Goal: Book appointment/travel/reservation

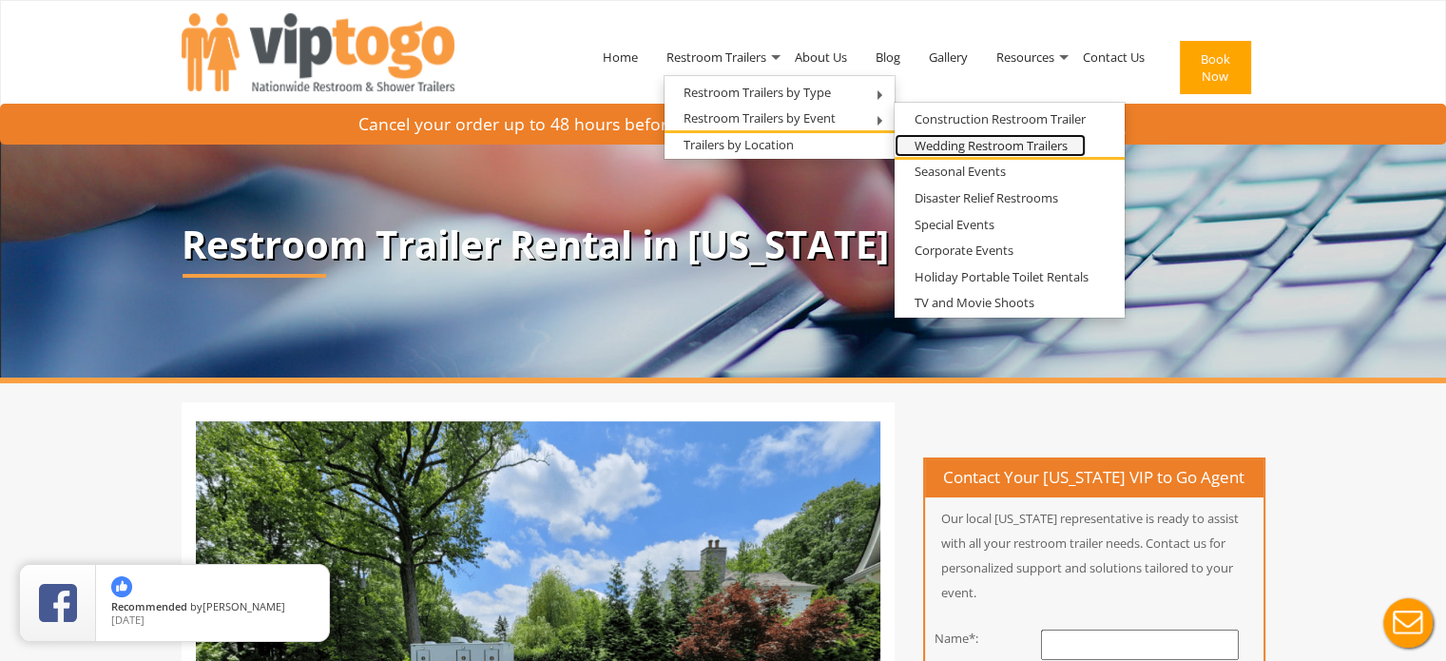
click at [925, 145] on link "Wedding Restroom Trailers" at bounding box center [990, 146] width 191 height 24
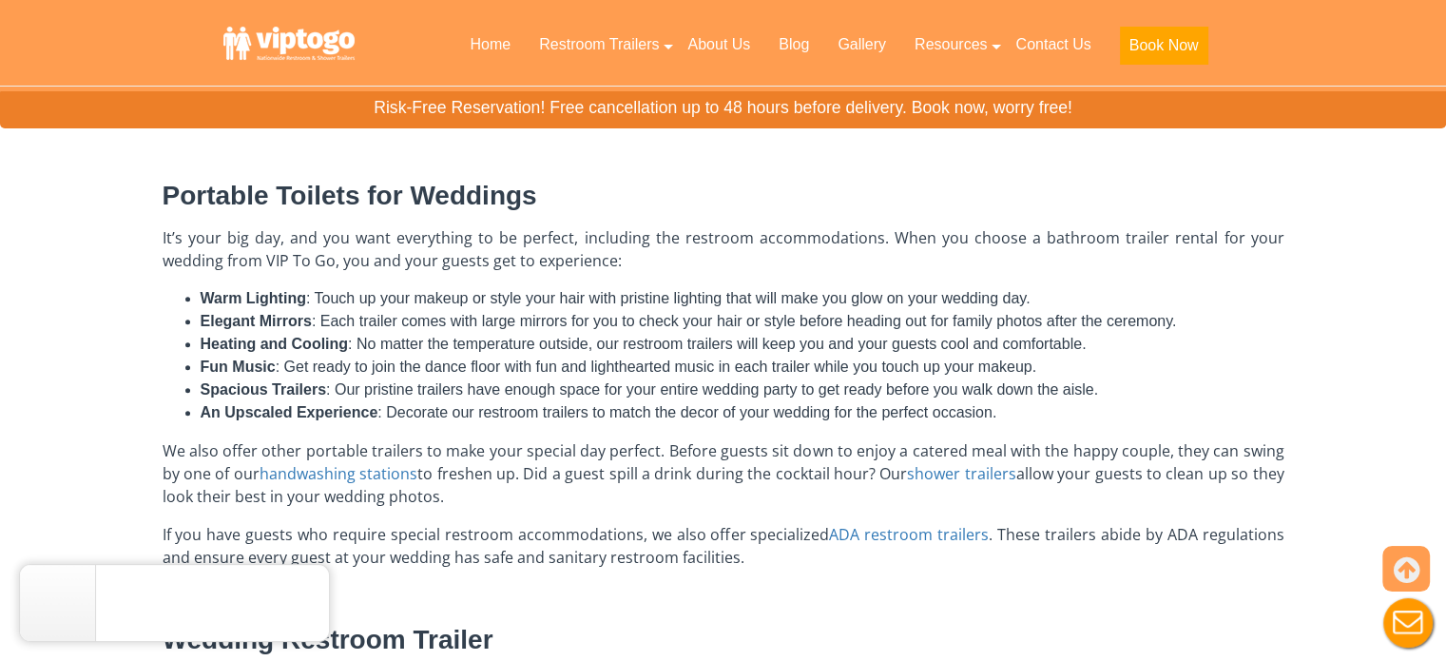
scroll to position [770, 0]
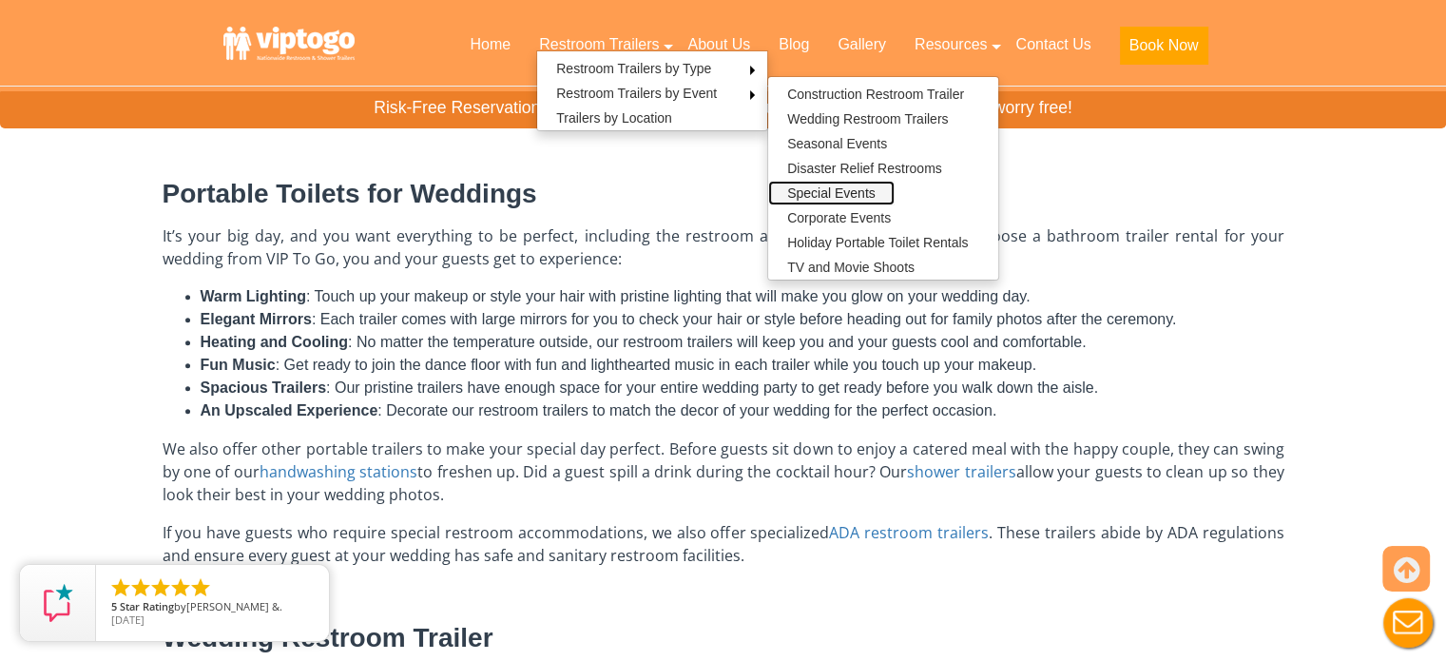
click at [870, 193] on link "Special Events" at bounding box center [831, 193] width 126 height 25
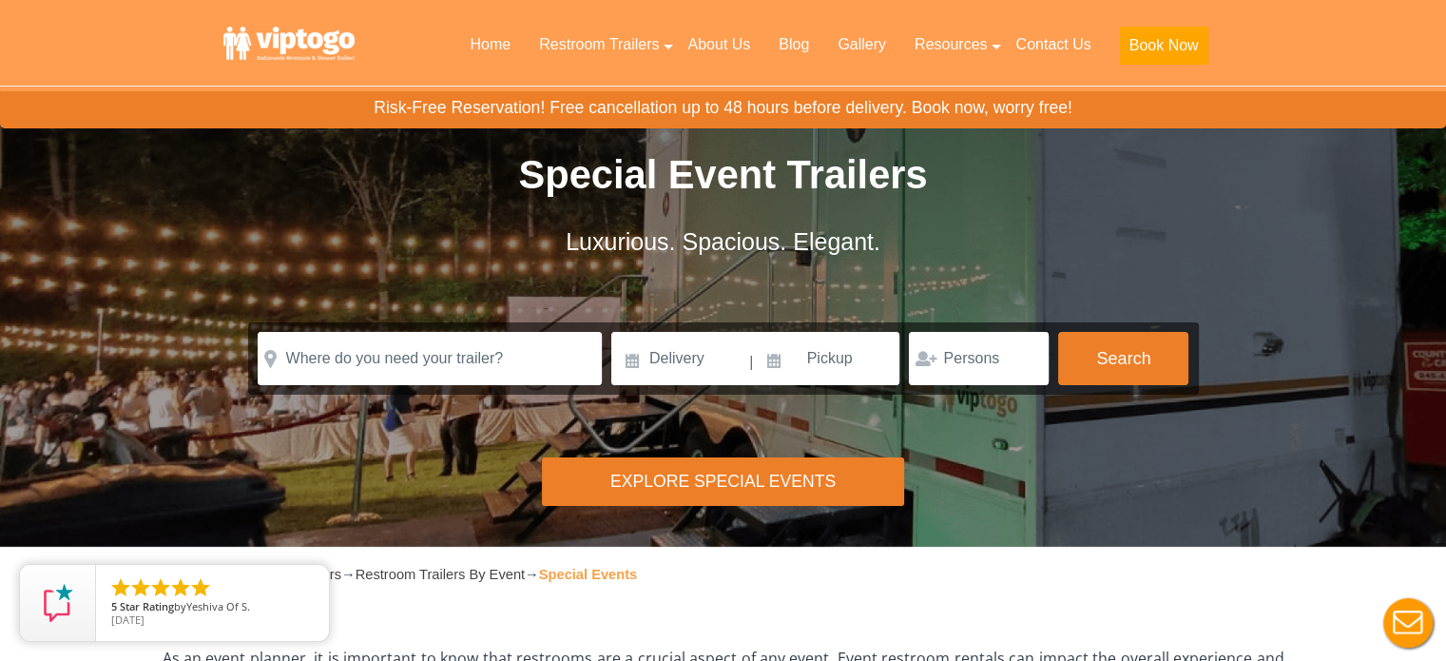
scroll to position [19, 0]
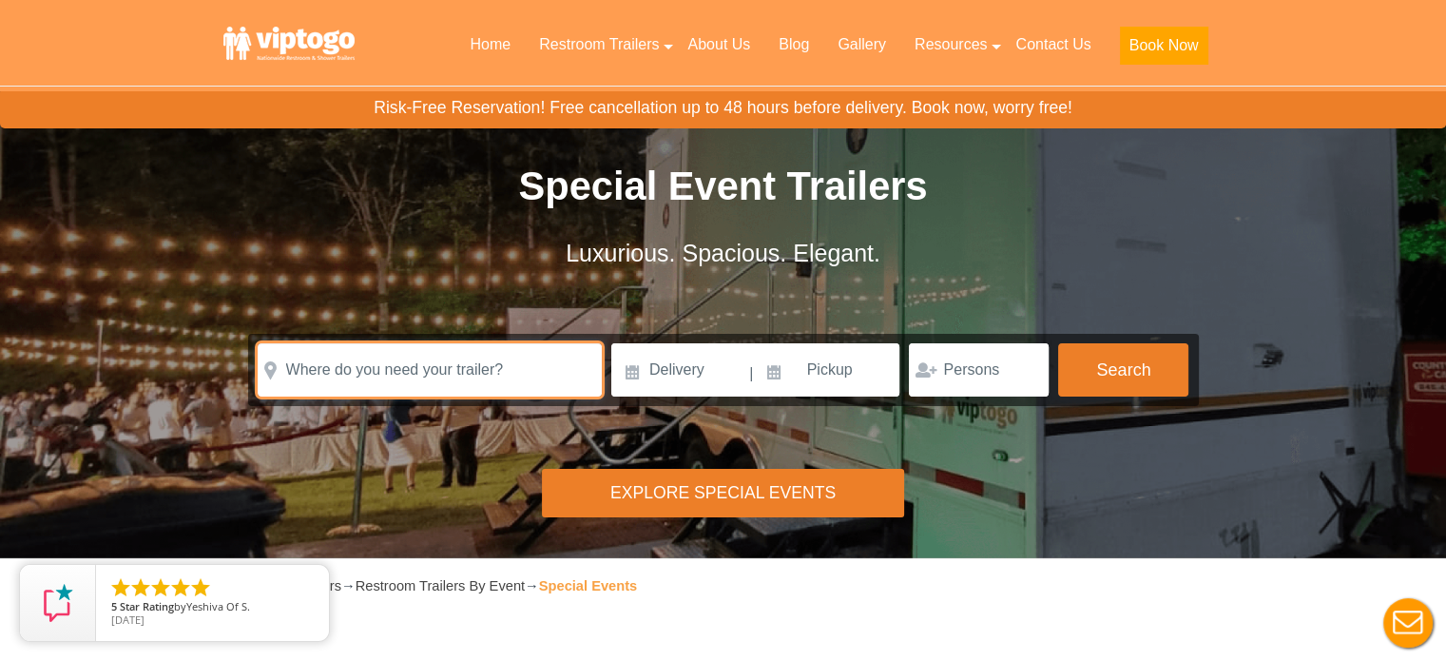
click at [523, 379] on input "text" at bounding box center [430, 369] width 344 height 53
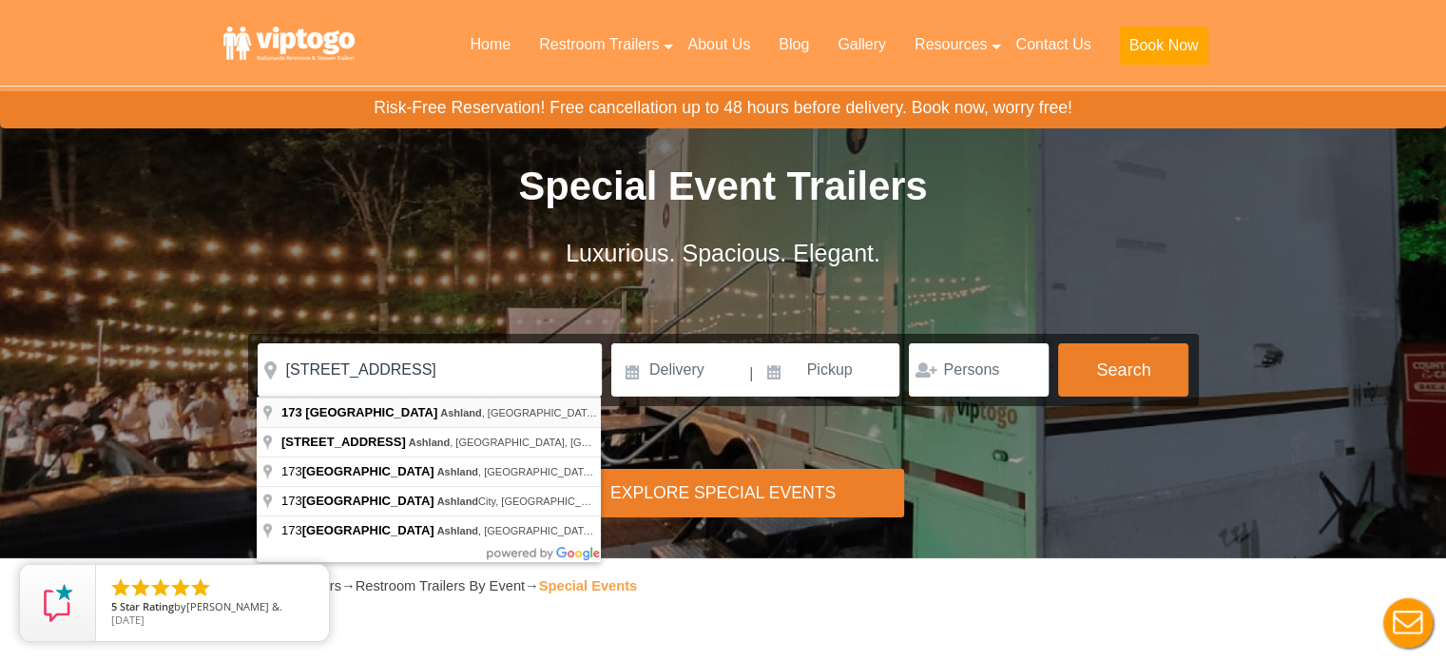
type input "[STREET_ADDRESS]"
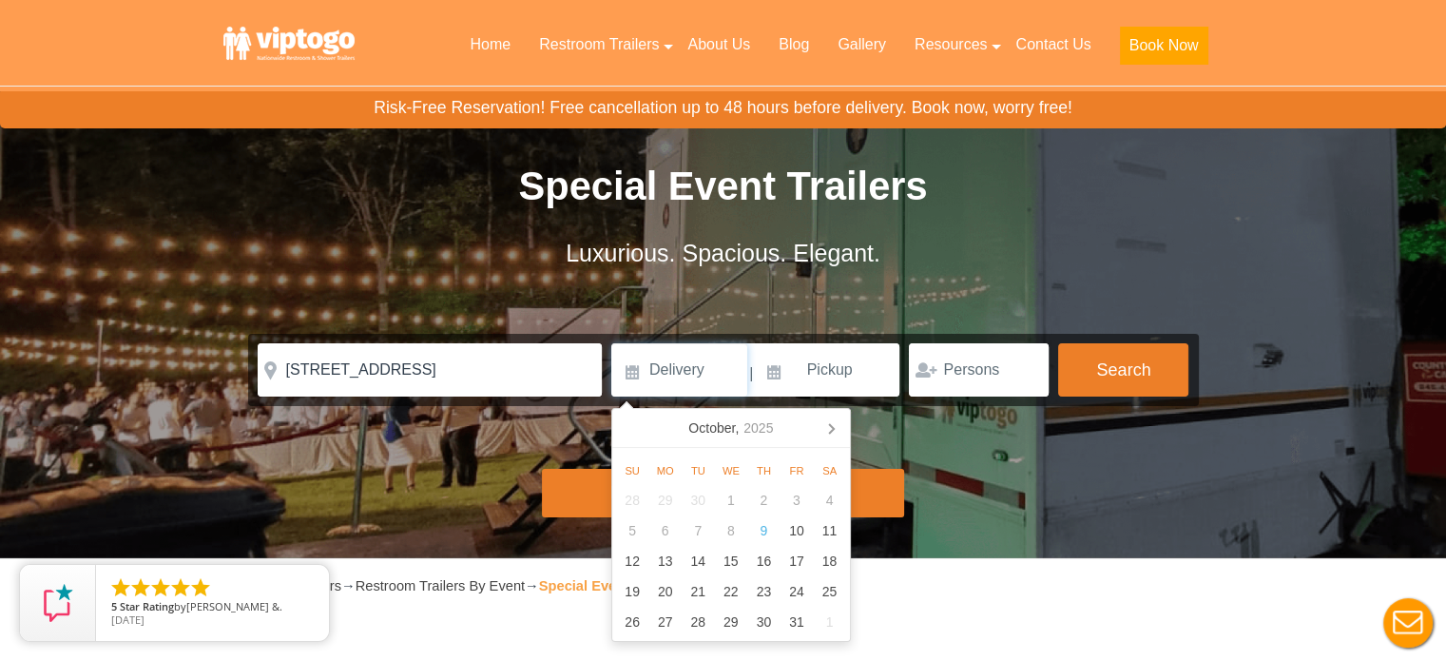
click at [658, 371] on input at bounding box center [679, 369] width 136 height 53
click at [832, 430] on icon at bounding box center [831, 429] width 5 height 10
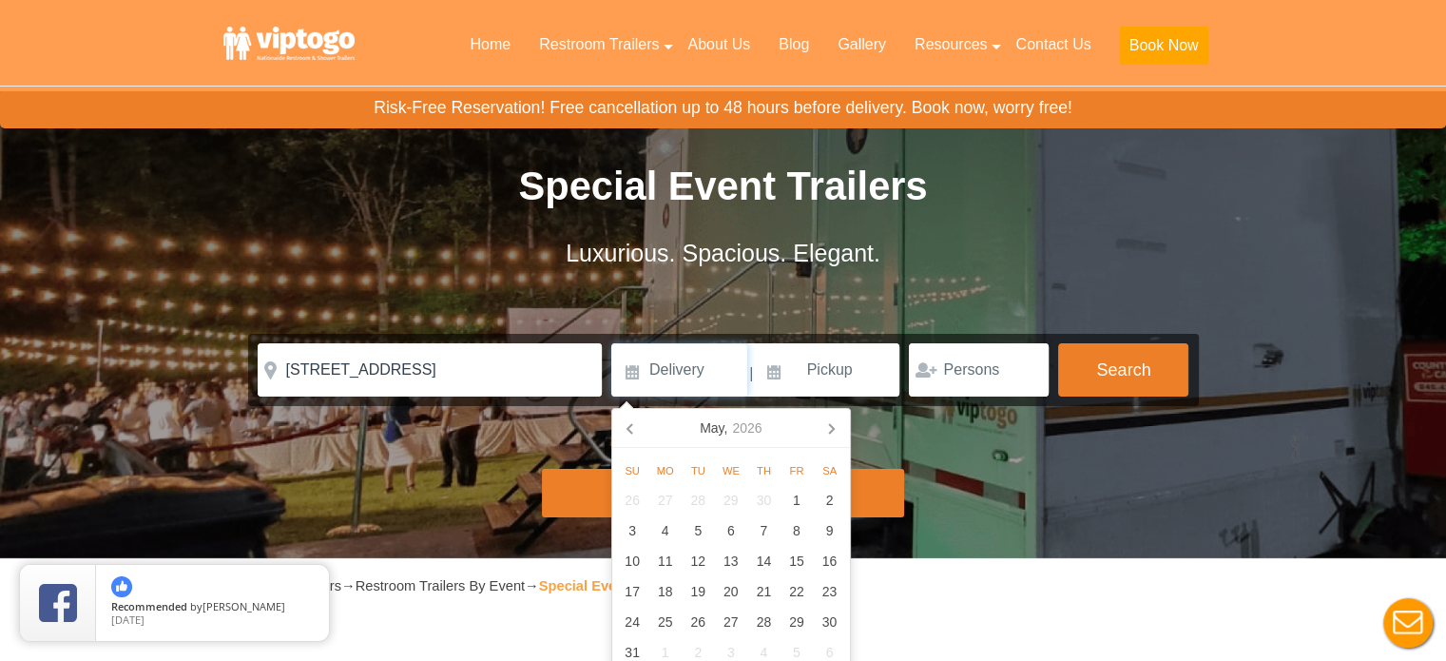
click at [832, 430] on icon at bounding box center [831, 429] width 5 height 10
click at [633, 425] on icon at bounding box center [631, 428] width 30 height 30
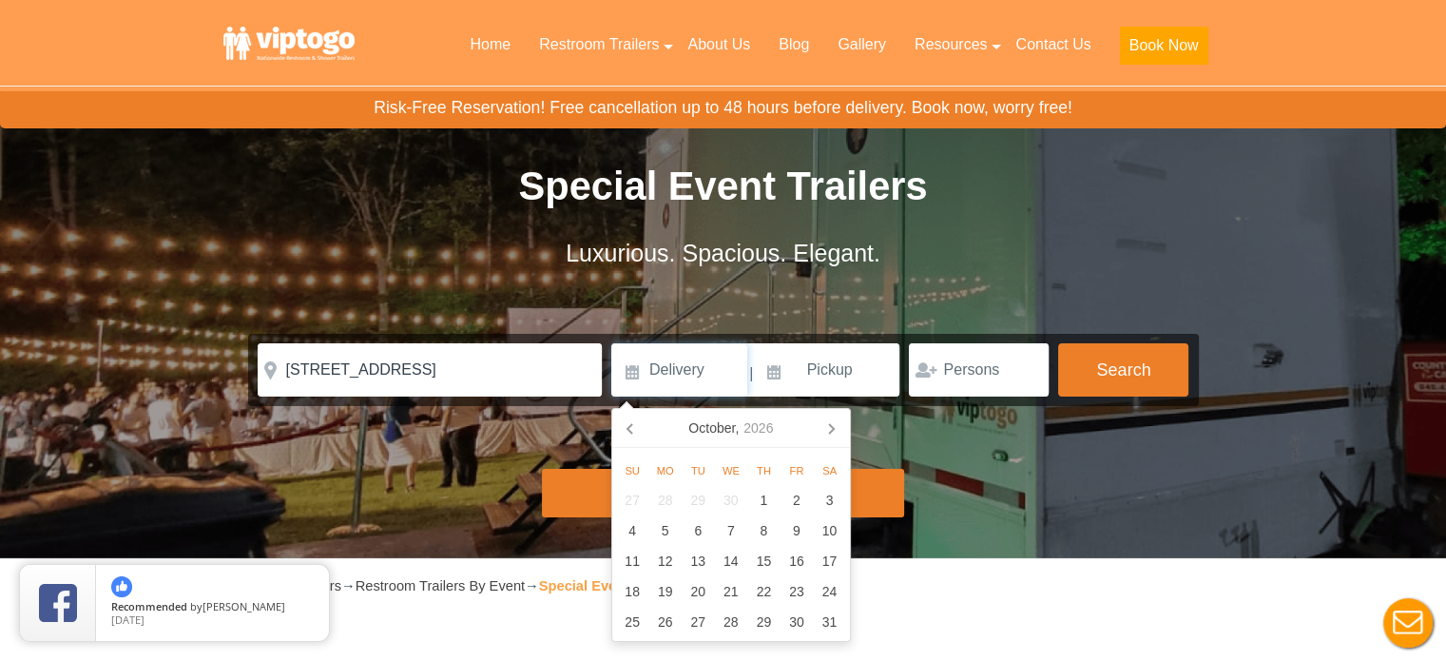
click at [633, 425] on icon at bounding box center [631, 428] width 30 height 30
click at [819, 533] on div "12" at bounding box center [829, 530] width 33 height 30
type input "09/12/2026"
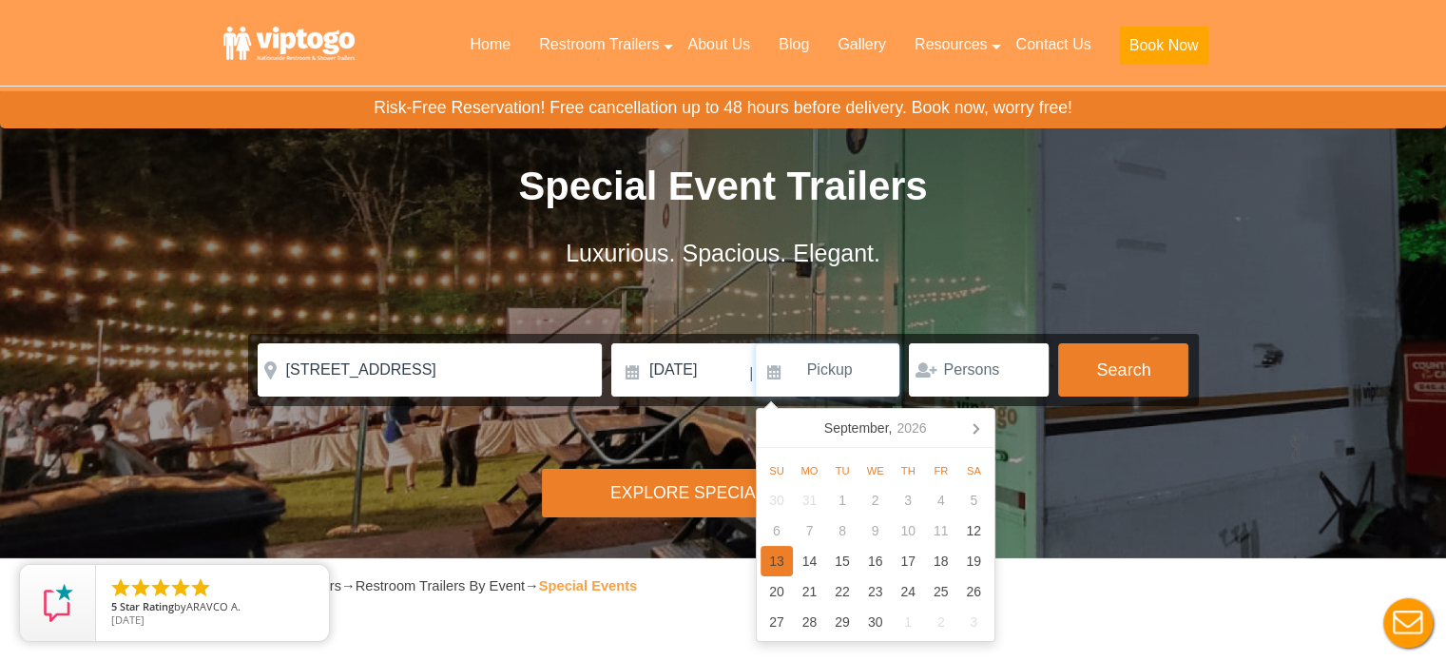
click at [784, 556] on div "13" at bounding box center [777, 561] width 33 height 30
type input "09/13/2026"
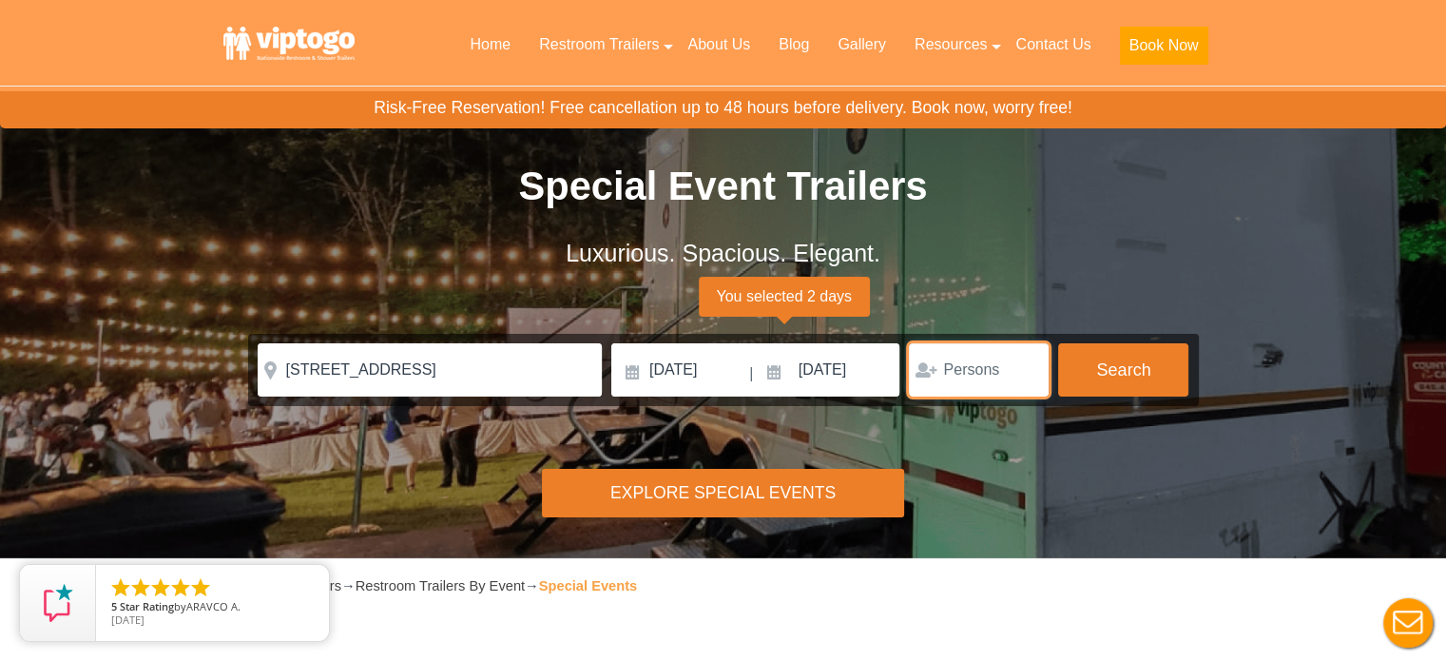
click at [997, 361] on input "number" at bounding box center [979, 369] width 140 height 53
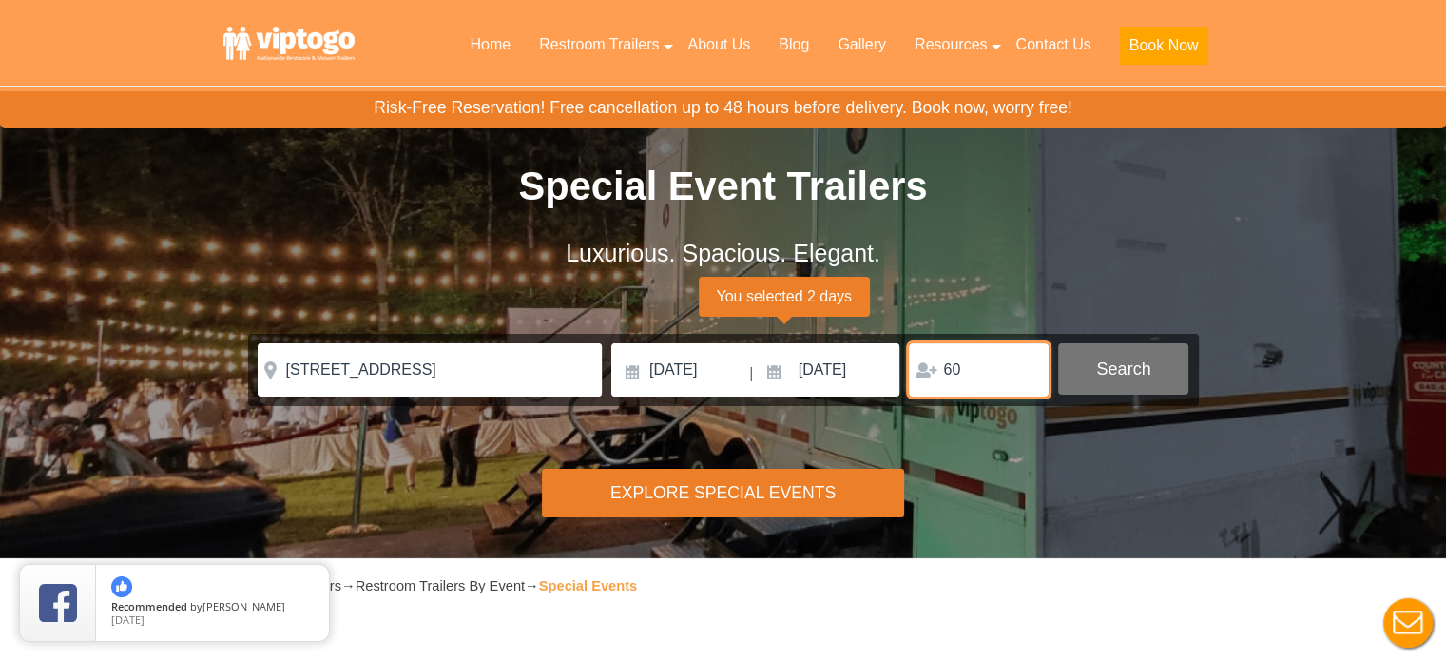
type input "60"
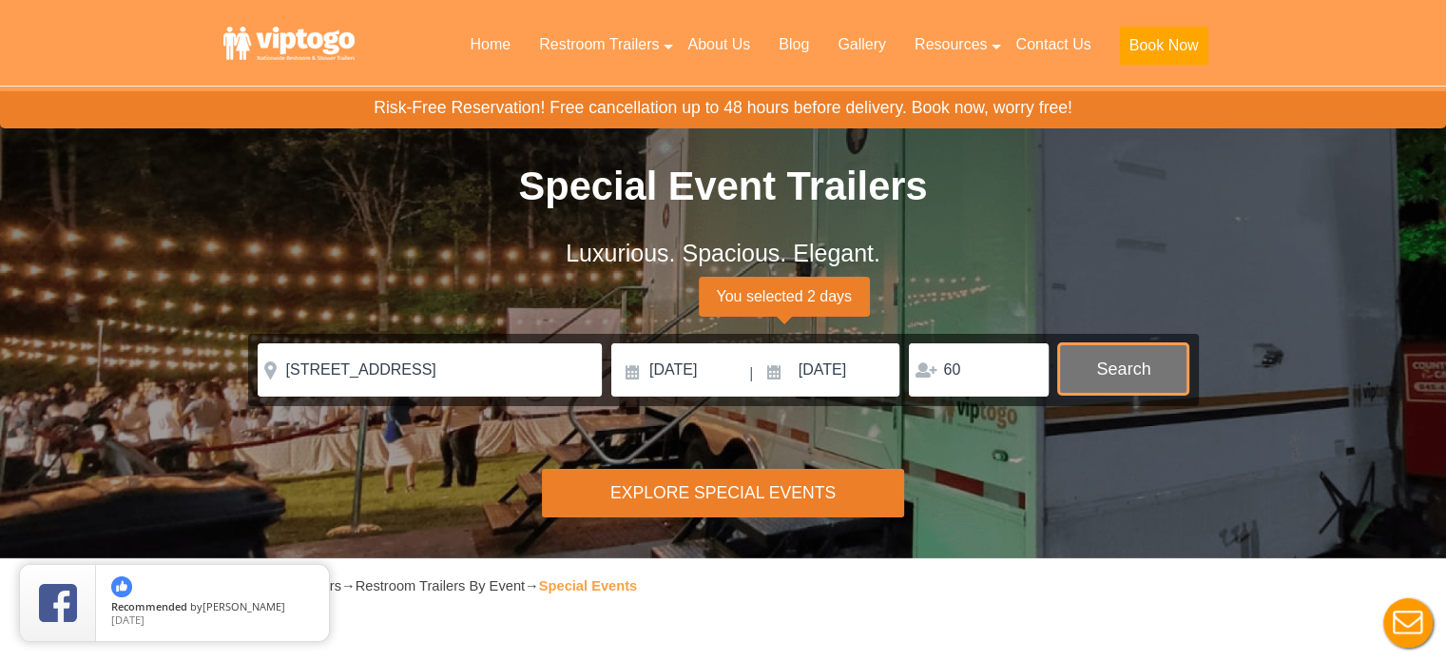
click at [1102, 360] on button "Search" at bounding box center [1123, 368] width 130 height 51
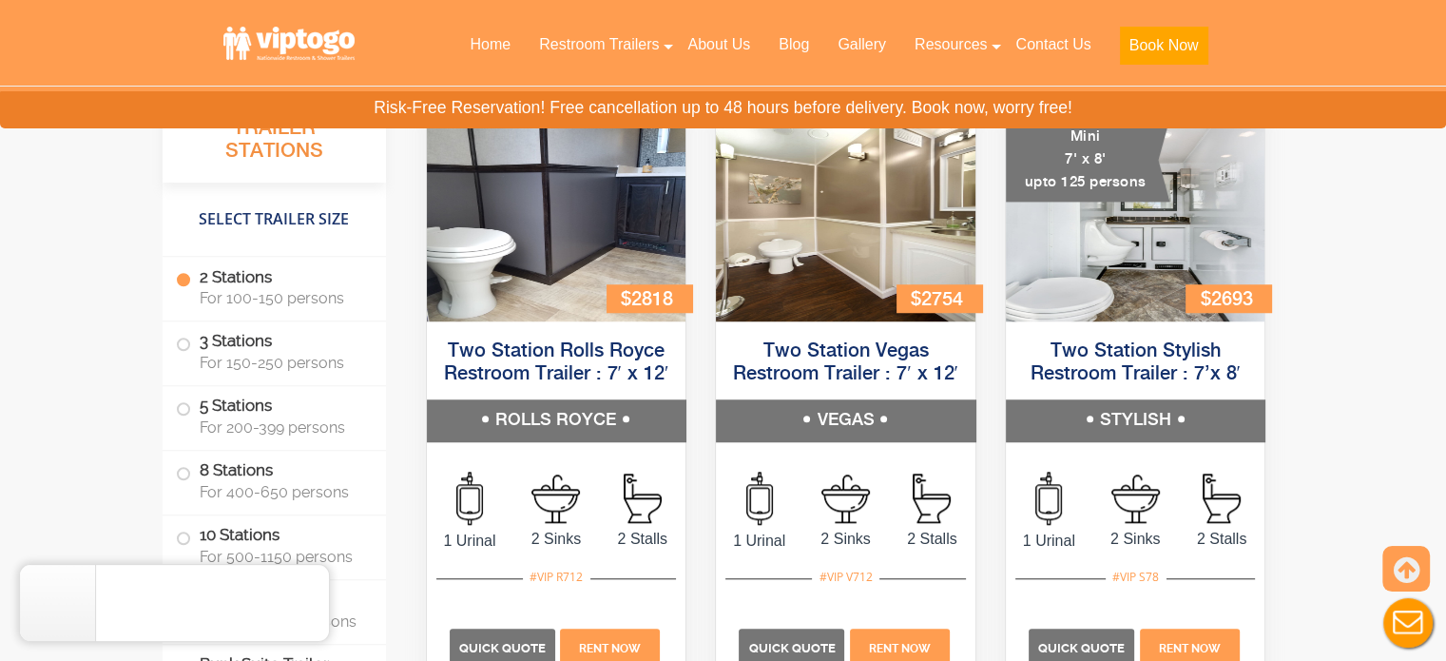
scroll to position [1446, 0]
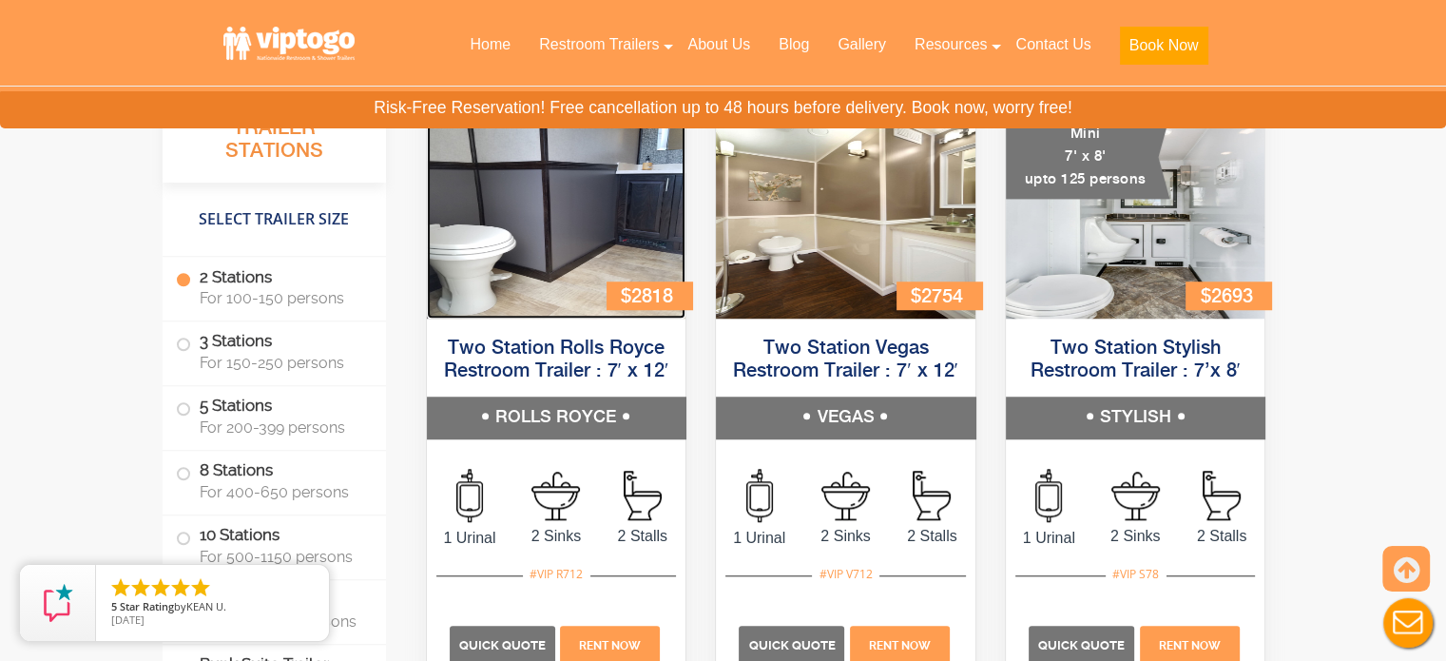
click at [553, 279] on img at bounding box center [557, 209] width 260 height 219
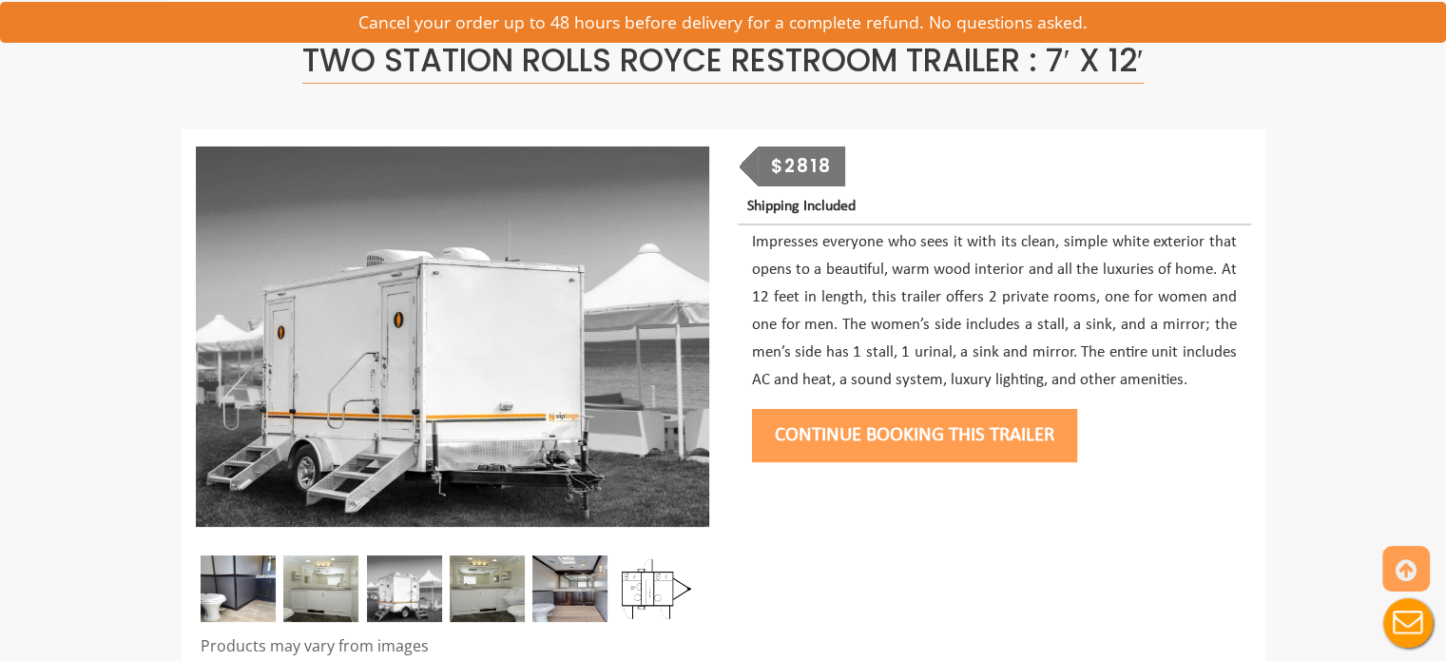
scroll to position [175, 0]
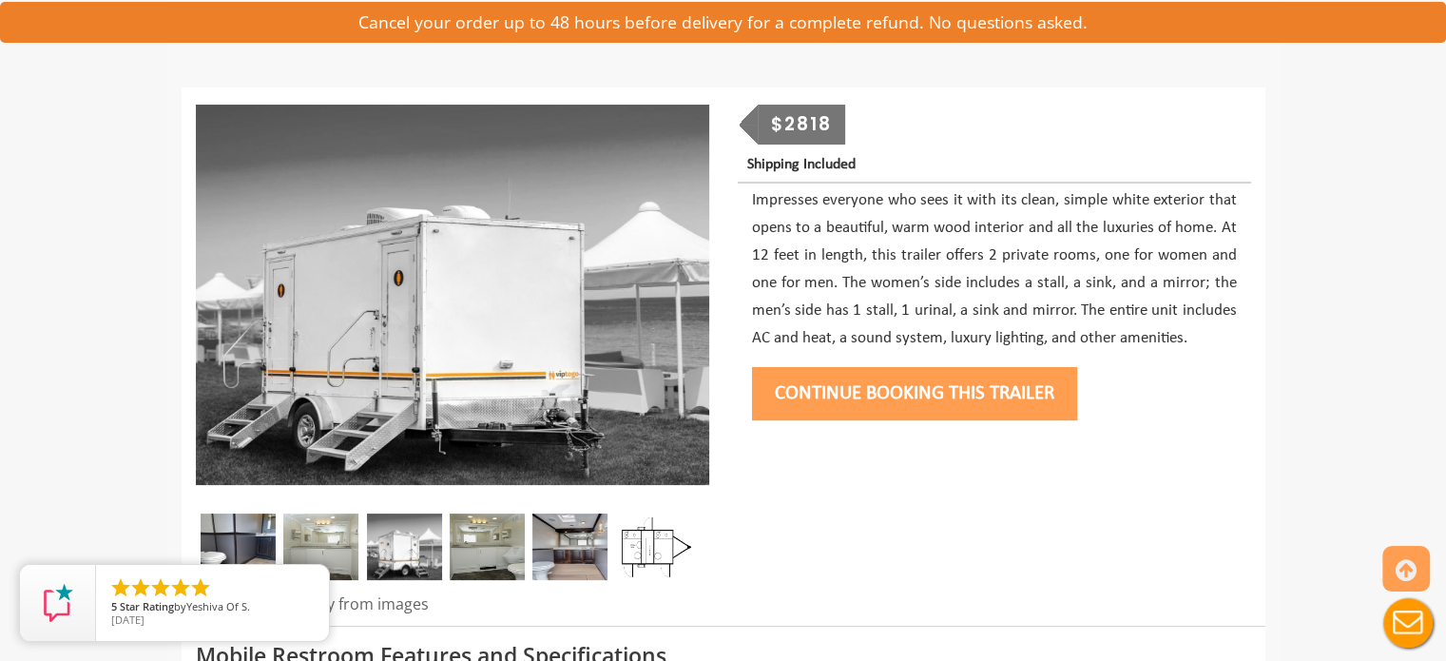
click at [342, 556] on img at bounding box center [320, 547] width 75 height 67
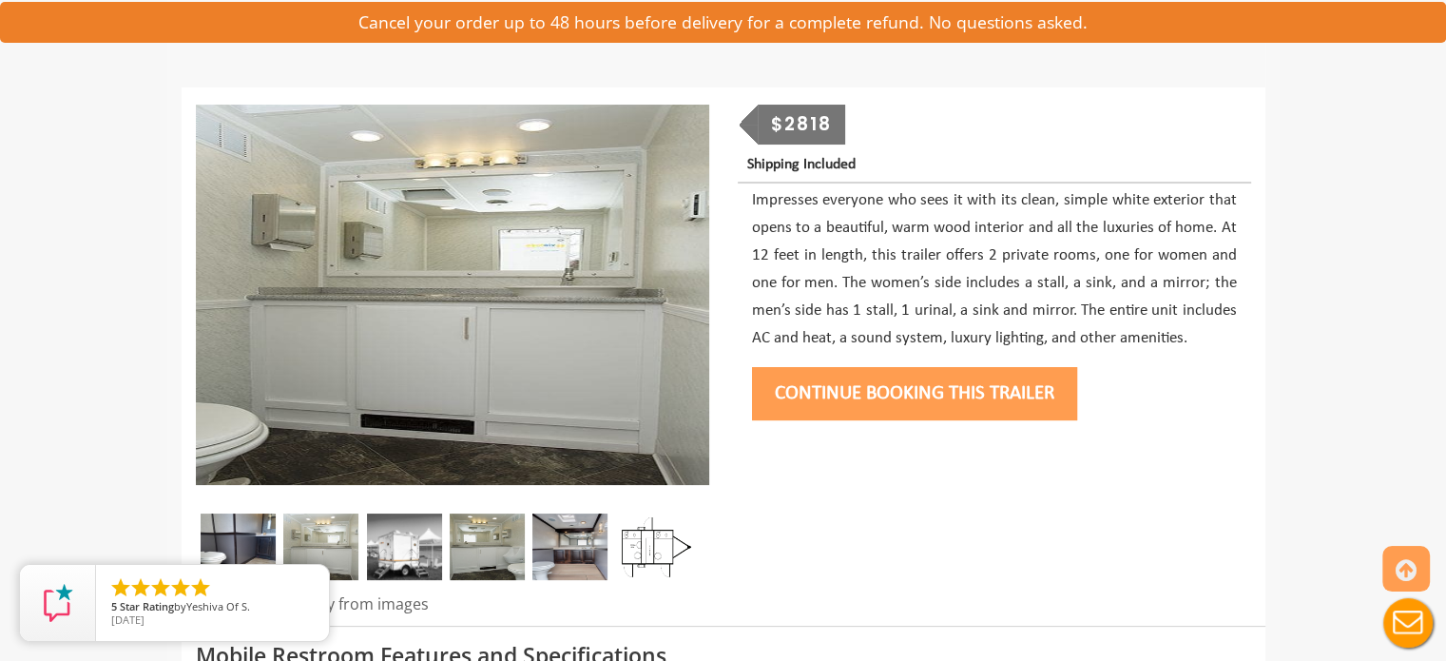
click at [417, 552] on img at bounding box center [404, 547] width 75 height 67
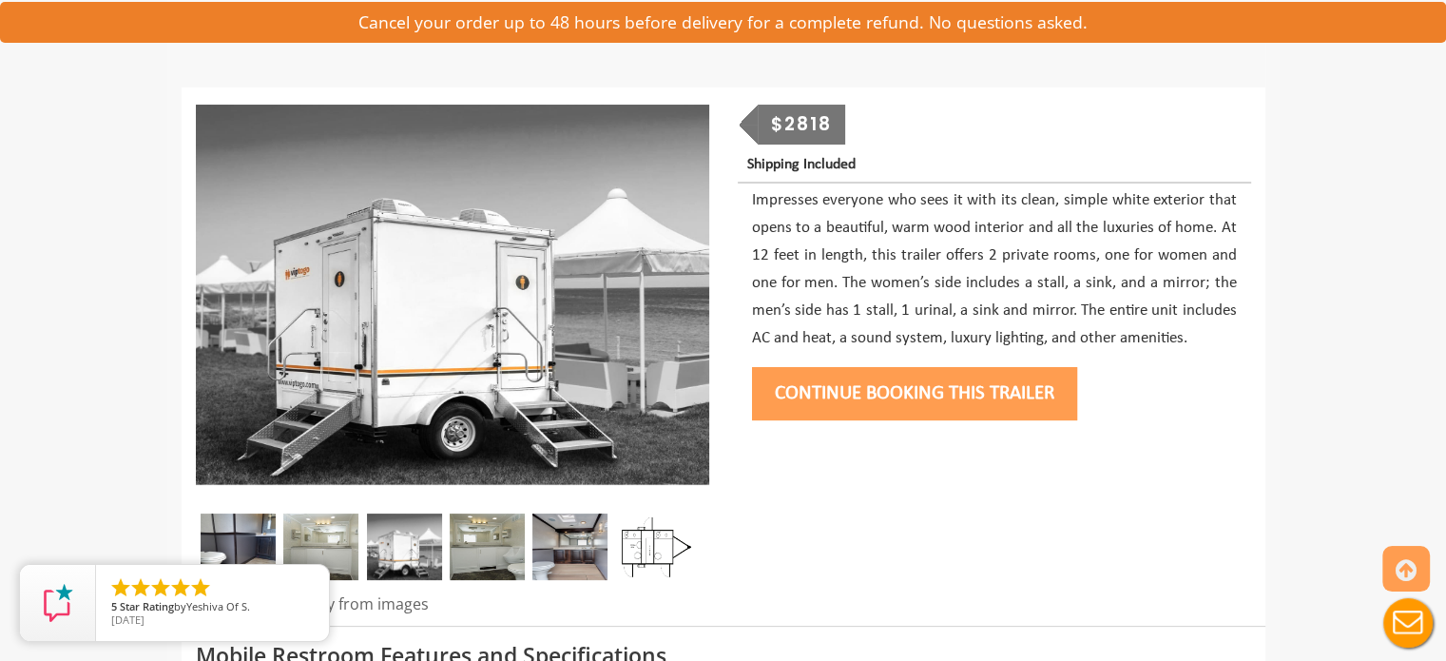
click at [506, 547] on img at bounding box center [487, 547] width 75 height 67
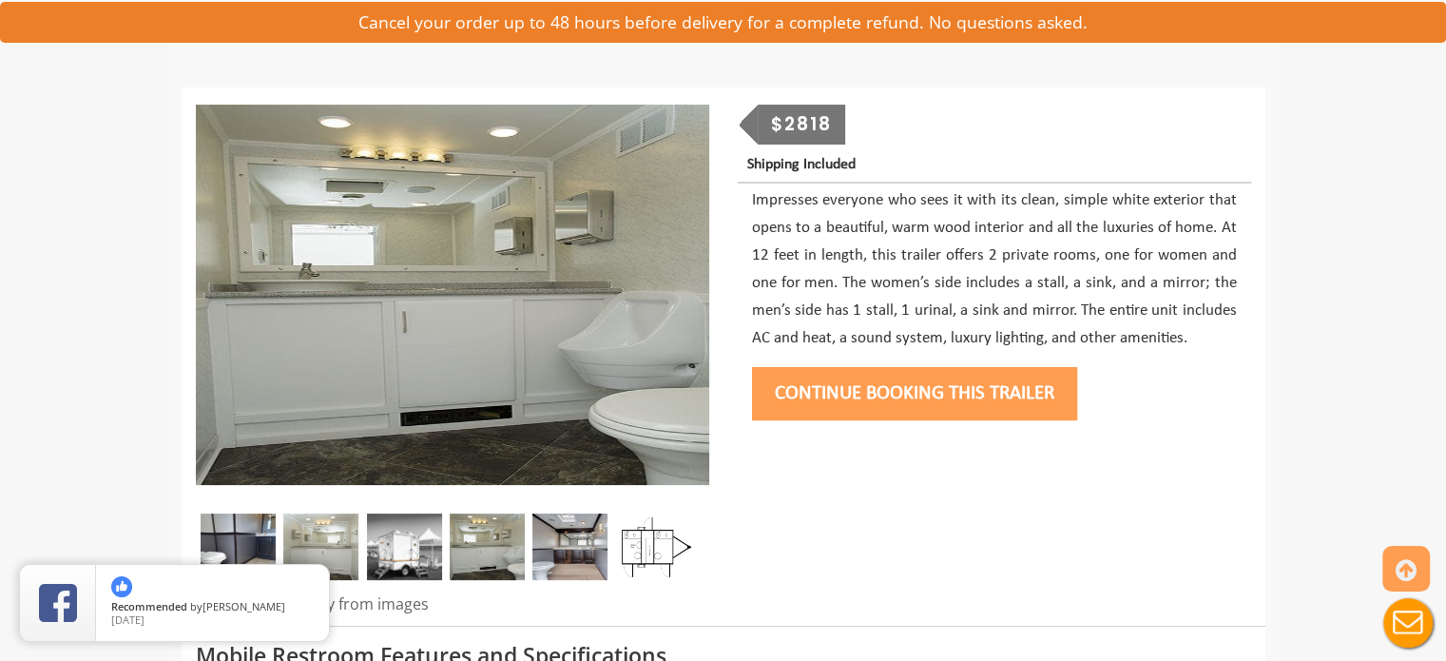
click at [586, 546] on img at bounding box center [570, 547] width 75 height 67
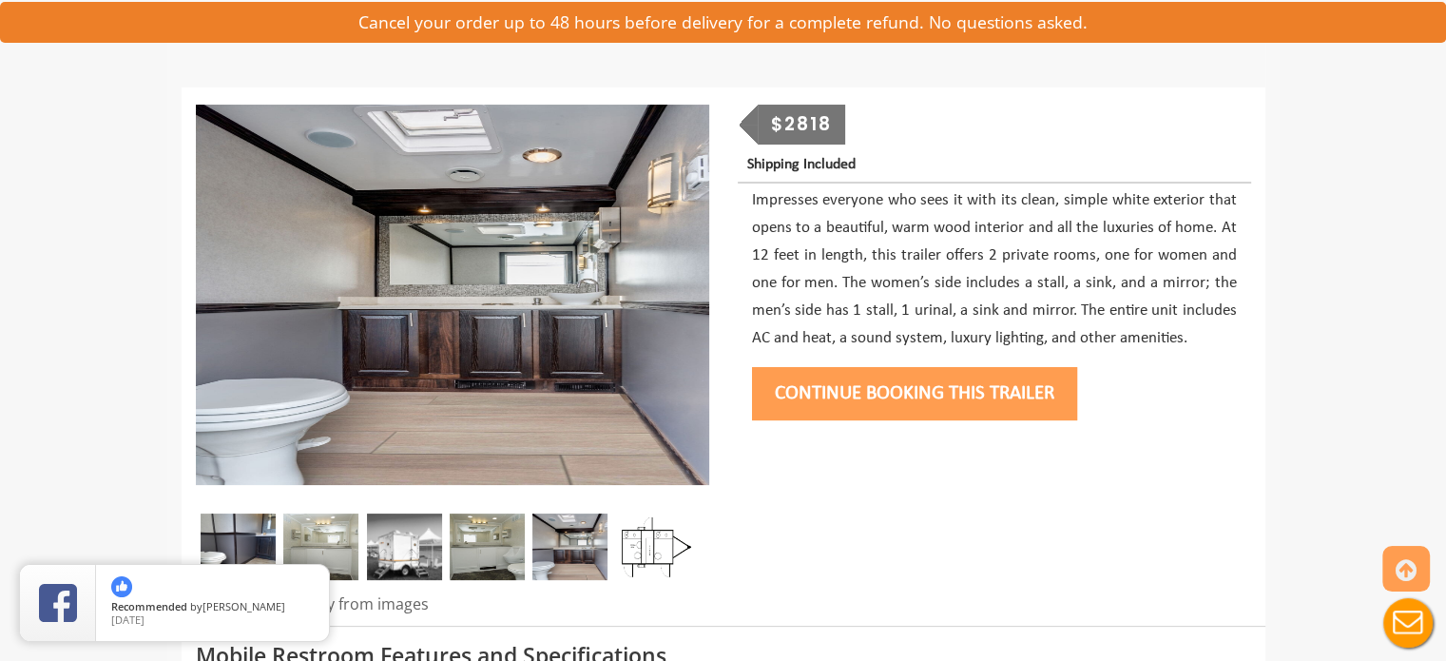
click at [515, 547] on img at bounding box center [487, 547] width 75 height 67
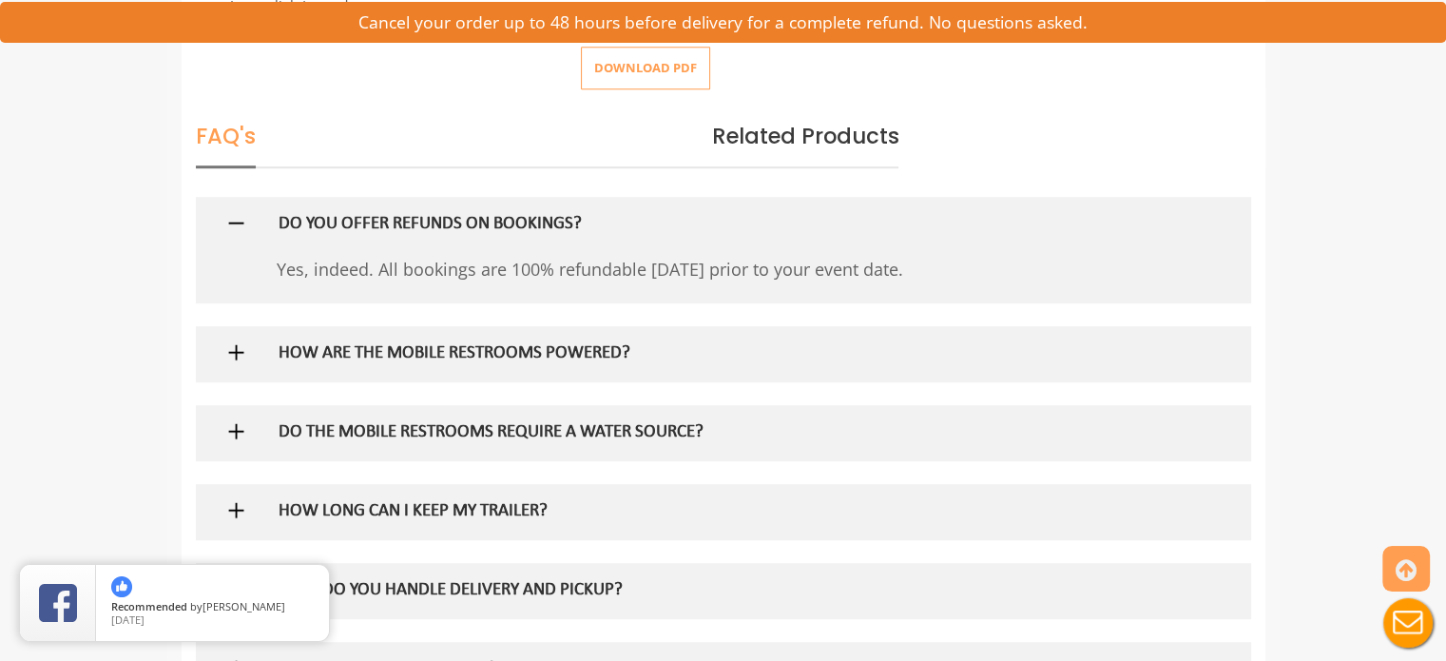
scroll to position [1027, 0]
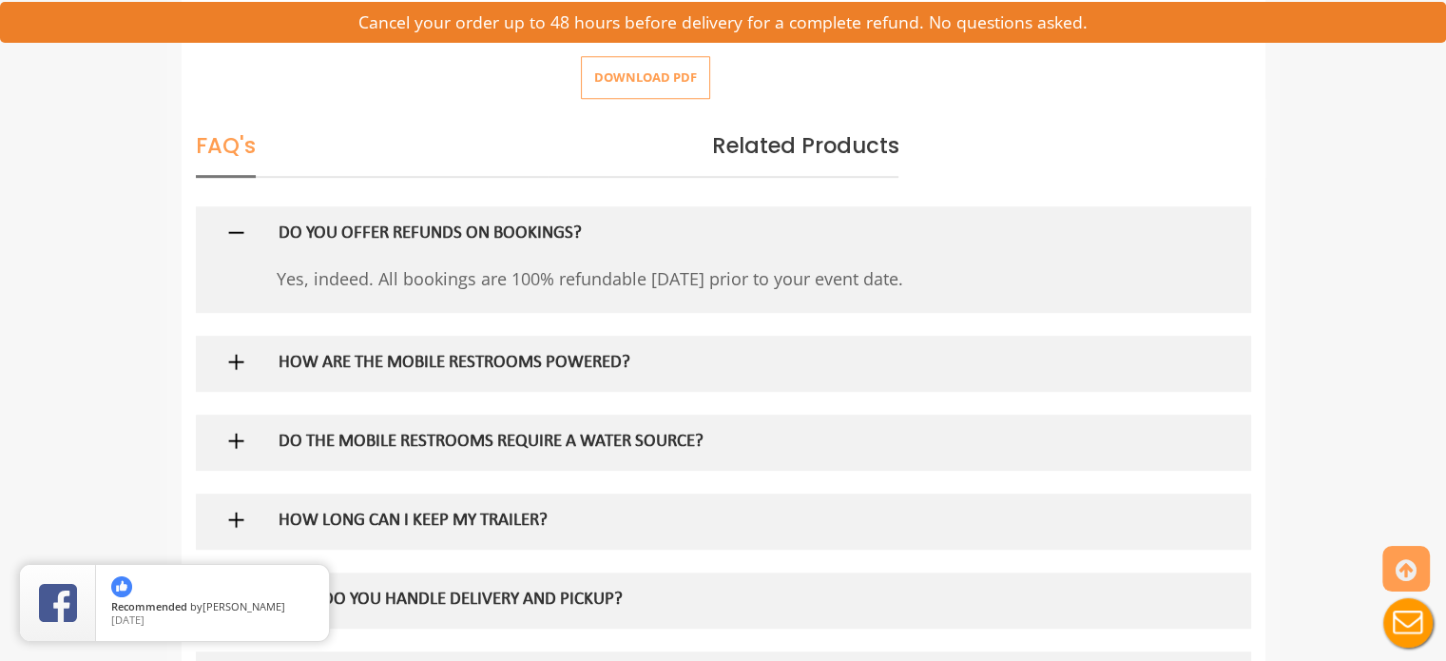
click at [739, 444] on h5 "DO THE MOBILE RESTROOMS REQUIRE A WATER SOURCE?" at bounding box center [692, 443] width 827 height 20
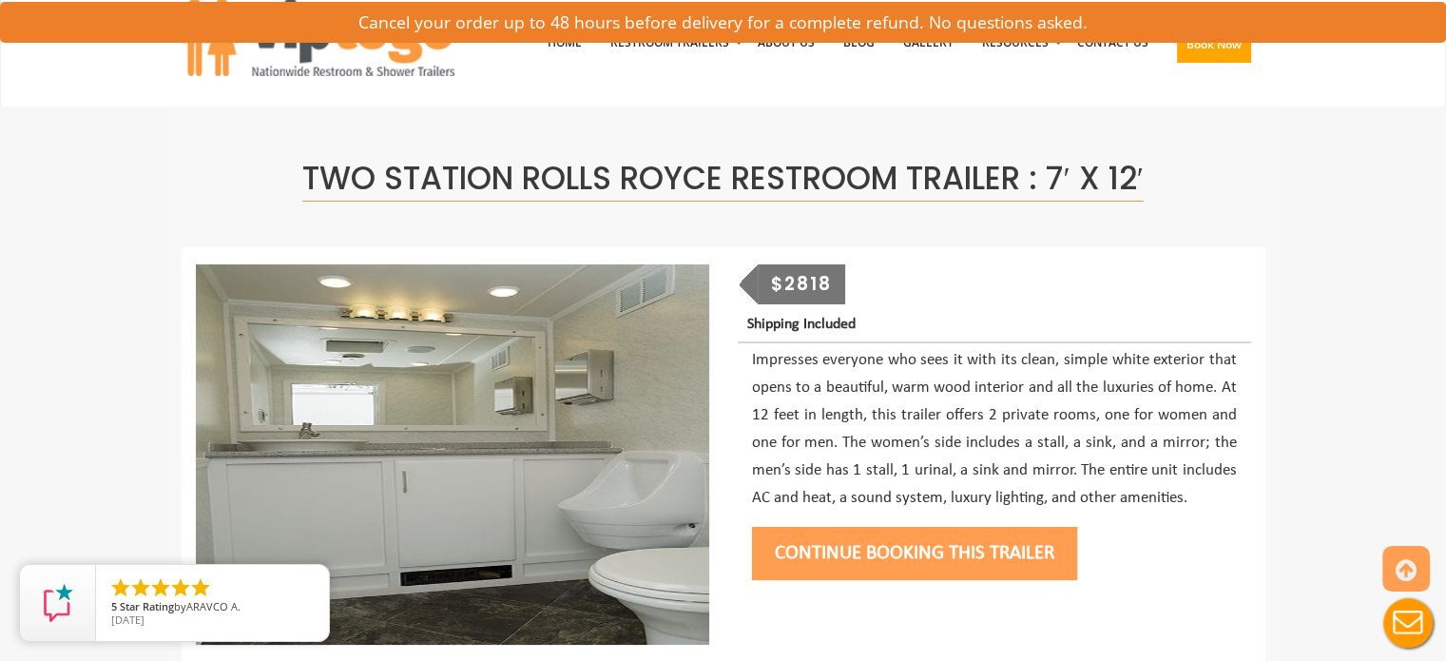
scroll to position [0, 0]
